Goal: Information Seeking & Learning: Find specific page/section

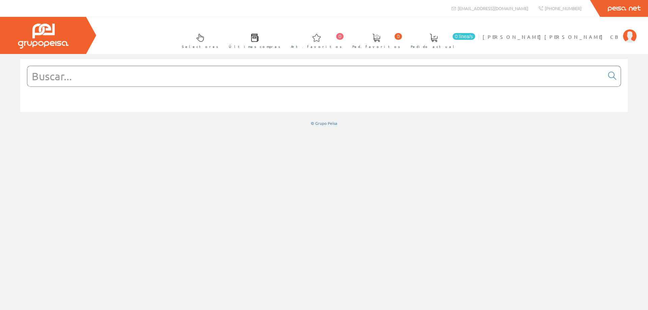
click at [90, 76] on input "text" at bounding box center [315, 76] width 577 height 20
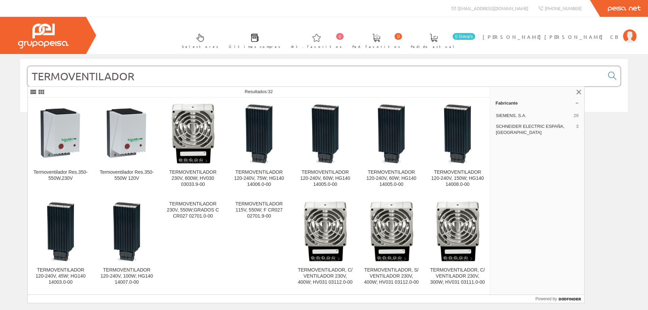
type input "TERMOVENTILADOR"
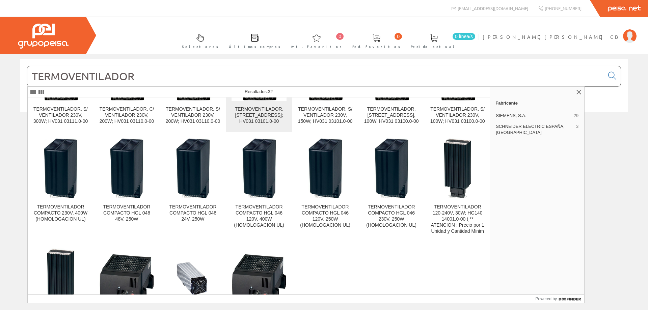
scroll to position [318, 0]
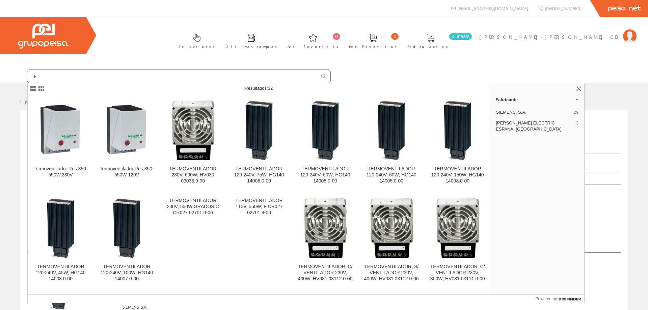
type input "T"
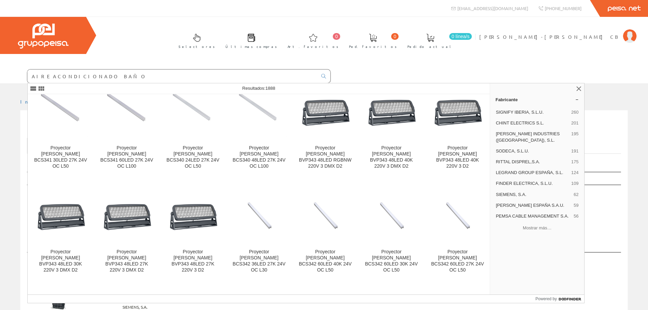
scroll to position [1555, 0]
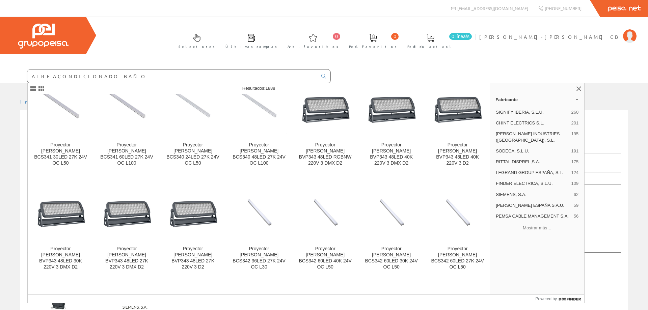
click at [81, 74] on input "AIRE ACONDICIONADO BAÑO" at bounding box center [172, 76] width 290 height 13
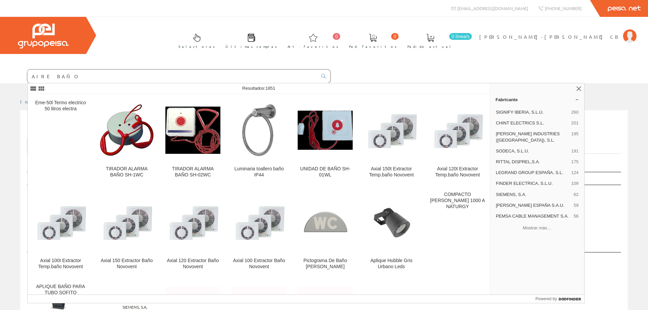
type input "AIRE BAÑO"
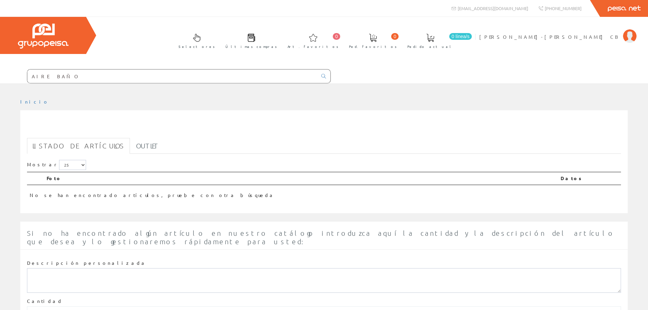
click at [41, 76] on input "AIRE BAÑO" at bounding box center [172, 76] width 290 height 13
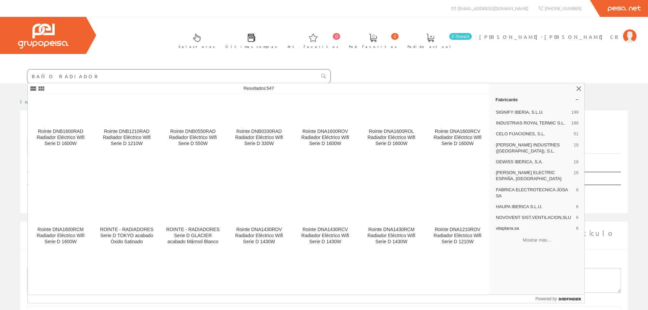
scroll to position [1814, 0]
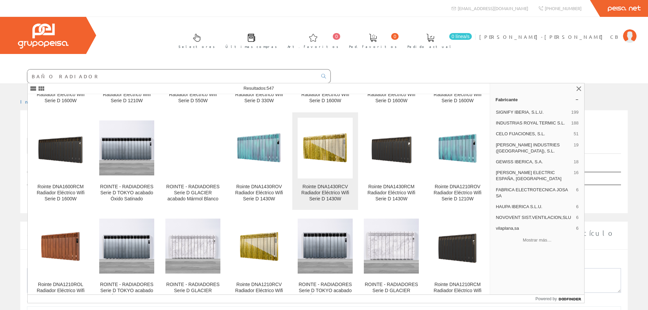
type input "BAÑO RADIADOR"
click at [328, 150] on img at bounding box center [325, 147] width 55 height 55
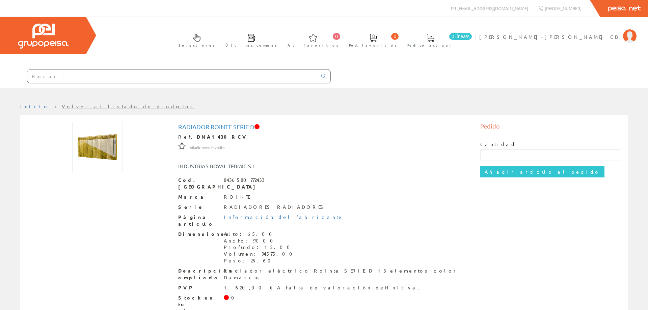
click at [108, 148] on img at bounding box center [97, 147] width 51 height 51
click at [107, 148] on img at bounding box center [97, 147] width 51 height 51
click at [102, 151] on img at bounding box center [97, 147] width 51 height 51
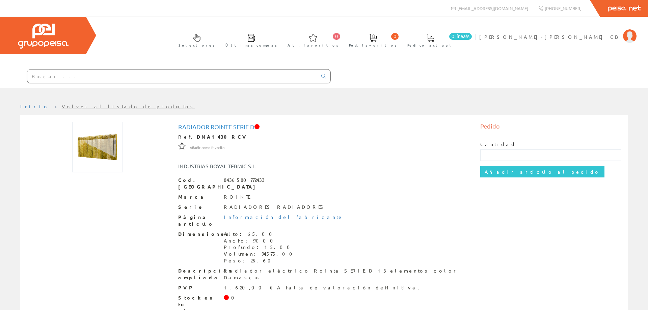
click at [102, 151] on img at bounding box center [97, 147] width 51 height 51
click at [102, 160] on img at bounding box center [97, 147] width 51 height 51
drag, startPoint x: 123, startPoint y: 147, endPoint x: 117, endPoint y: 149, distance: 6.1
click at [122, 147] on div at bounding box center [97, 147] width 141 height 51
click at [100, 146] on img at bounding box center [97, 147] width 51 height 51
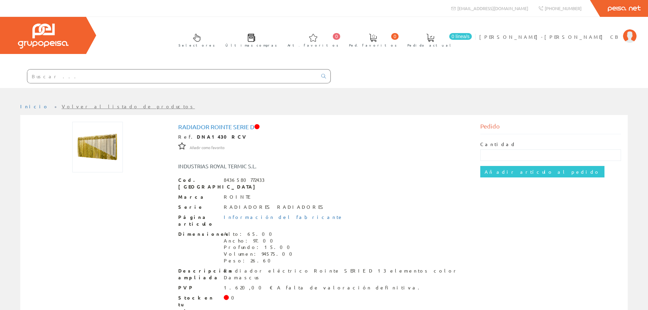
click at [100, 146] on img at bounding box center [97, 147] width 51 height 51
click at [100, 145] on img at bounding box center [97, 147] width 51 height 51
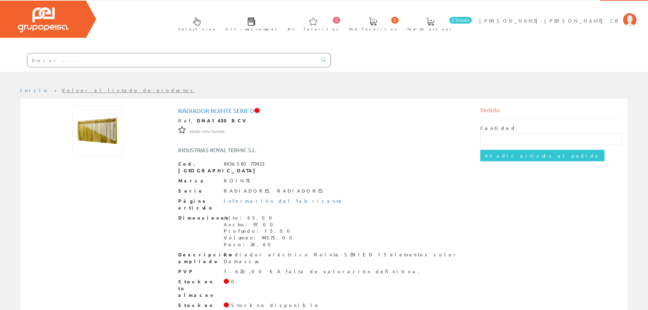
scroll to position [24, 0]
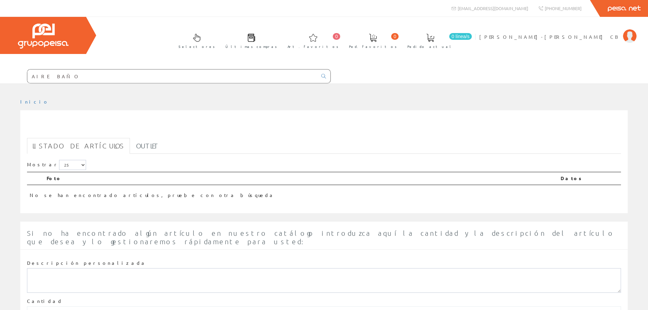
click at [67, 78] on input "AIRE BAÑO" at bounding box center [172, 76] width 290 height 13
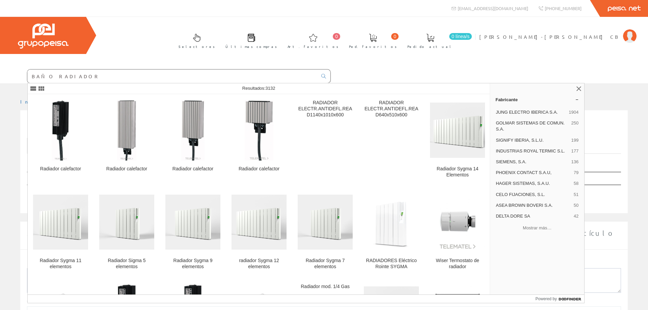
type input "BAÑO RADIADOR"
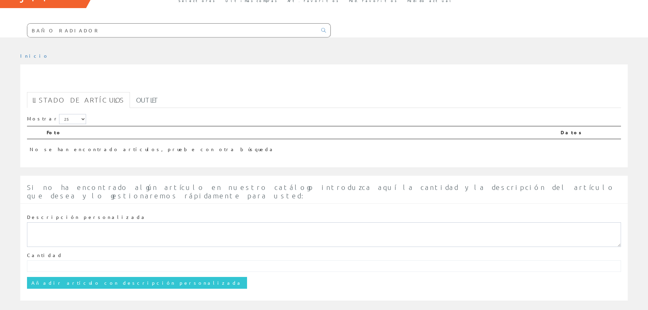
scroll to position [48, 0]
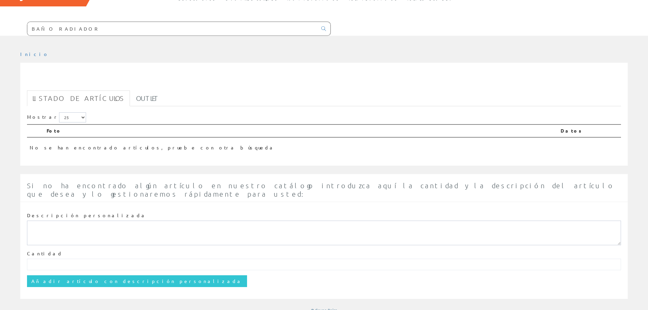
click at [77, 17] on div "Selectores Últimas compras 0 0" at bounding box center [324, 2] width 648 height 66
click at [77, 27] on input "BAÑO RADIADOR" at bounding box center [172, 28] width 290 height 13
click at [46, 27] on input "BAÑO RADIADOR" at bounding box center [172, 28] width 290 height 13
click at [74, 29] on input "BAÑO RADIADOR" at bounding box center [172, 28] width 290 height 13
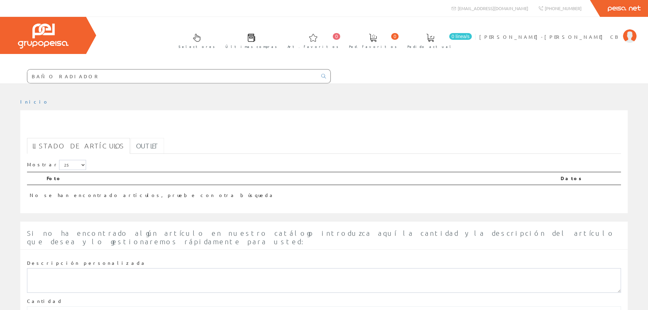
click at [131, 144] on link "Outlet" at bounding box center [147, 146] width 33 height 16
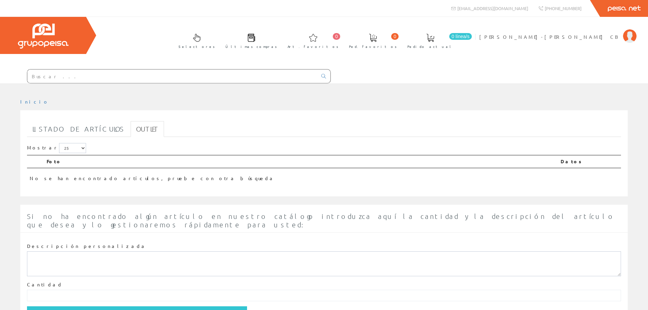
click at [54, 80] on input "text" at bounding box center [172, 76] width 290 height 13
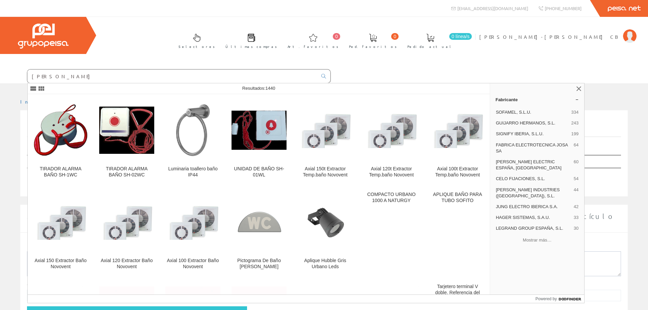
type input "[PERSON_NAME]"
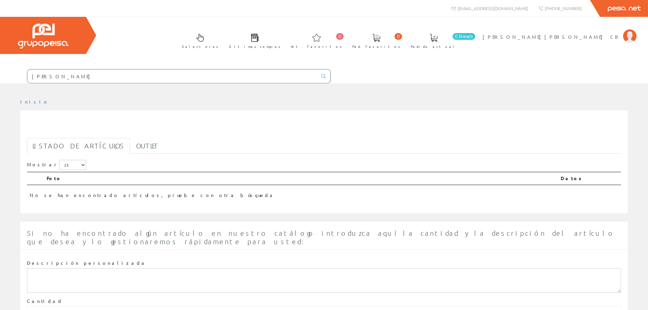
click at [41, 77] on input "[PERSON_NAME]" at bounding box center [172, 76] width 290 height 13
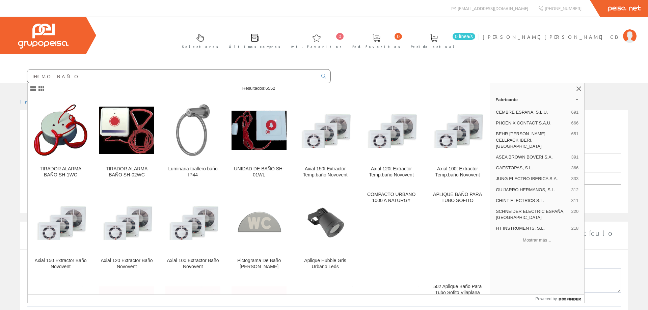
type input "TERMO BAÑO"
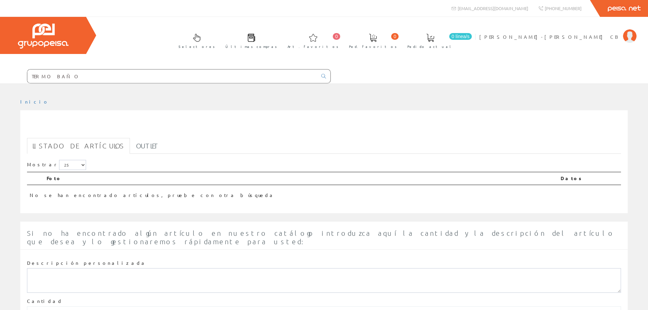
click at [113, 80] on input "TERMO BAÑO" at bounding box center [172, 76] width 290 height 13
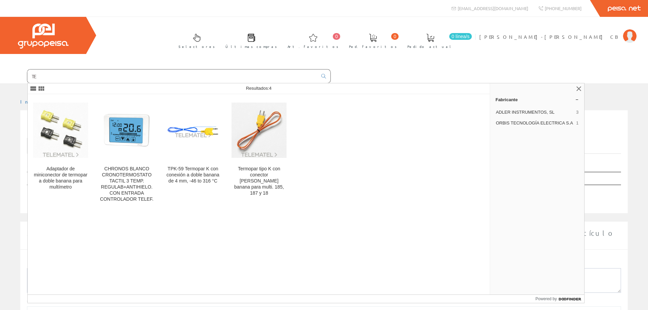
type input "T"
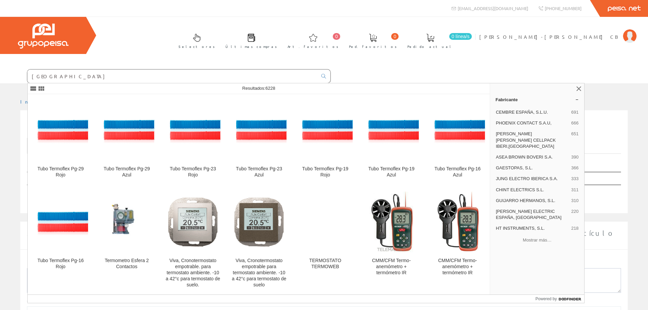
type input "[GEOGRAPHIC_DATA]"
